Goal: Information Seeking & Learning: Learn about a topic

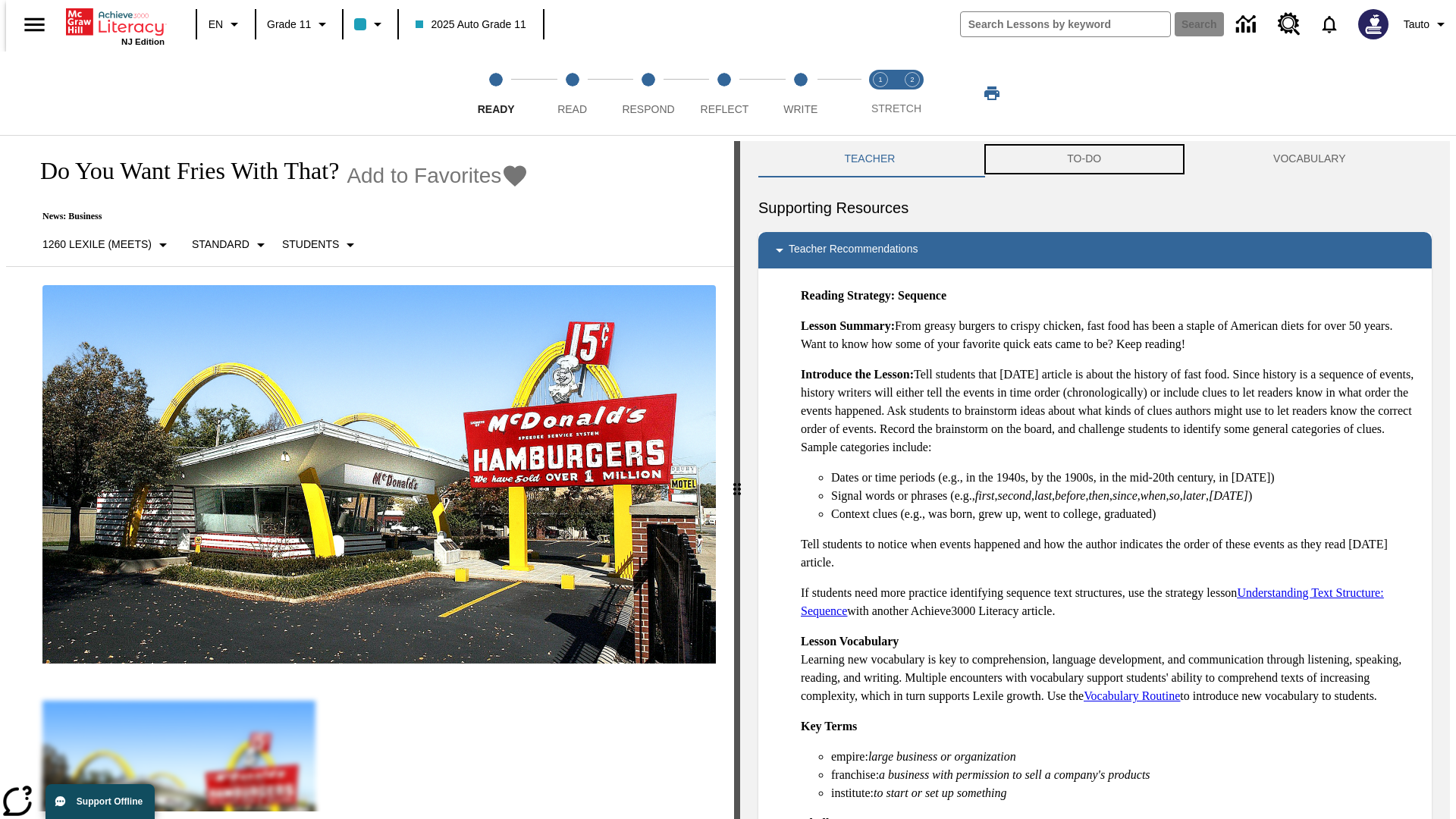
click at [1084, 159] on button "TO-DO" at bounding box center [1084, 159] width 206 height 36
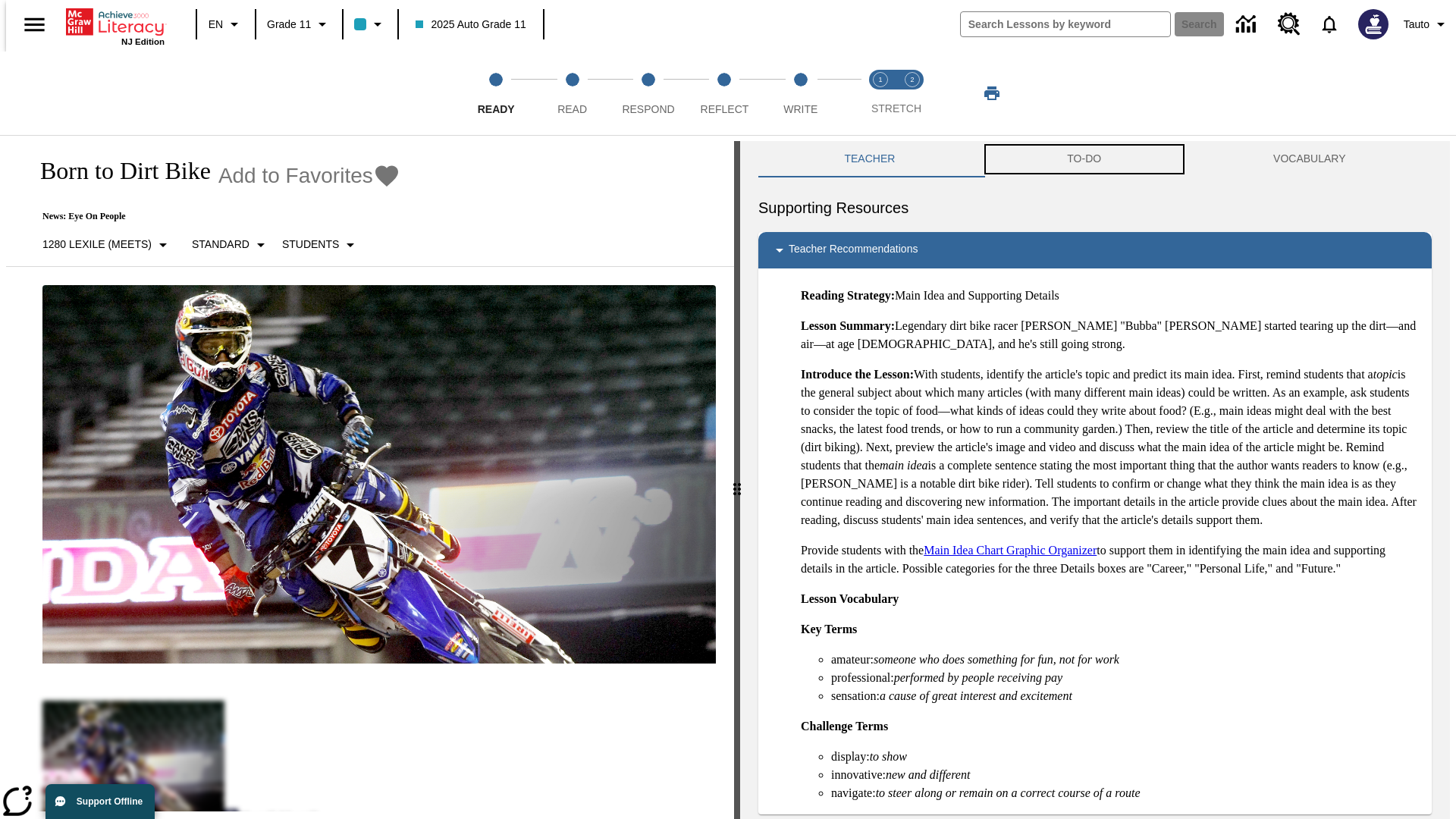
click at [1084, 159] on button "TO-DO" at bounding box center [1084, 159] width 206 height 36
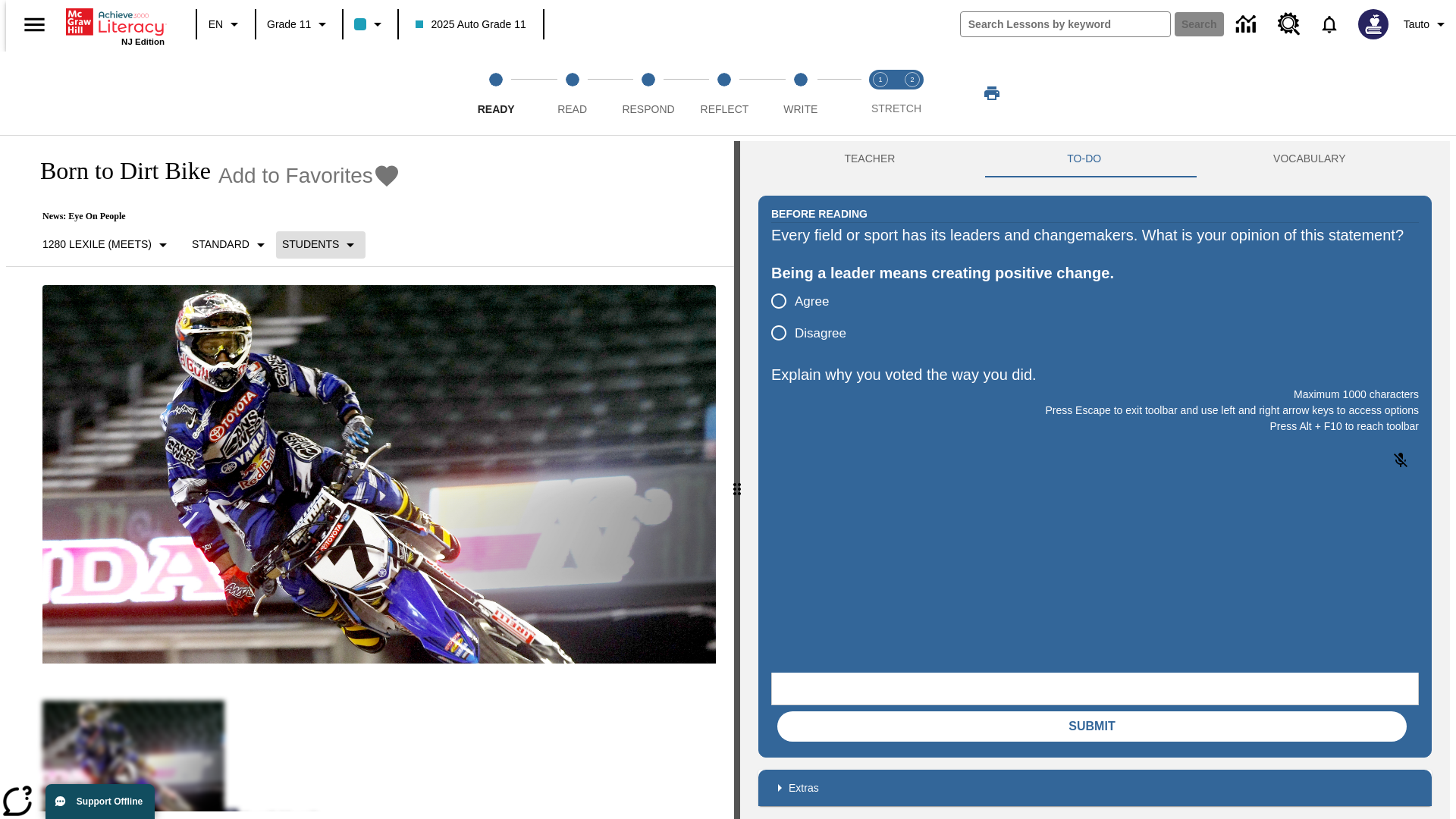
click at [312, 244] on p "Students" at bounding box center [311, 244] width 57 height 16
